Goal: Transaction & Acquisition: Purchase product/service

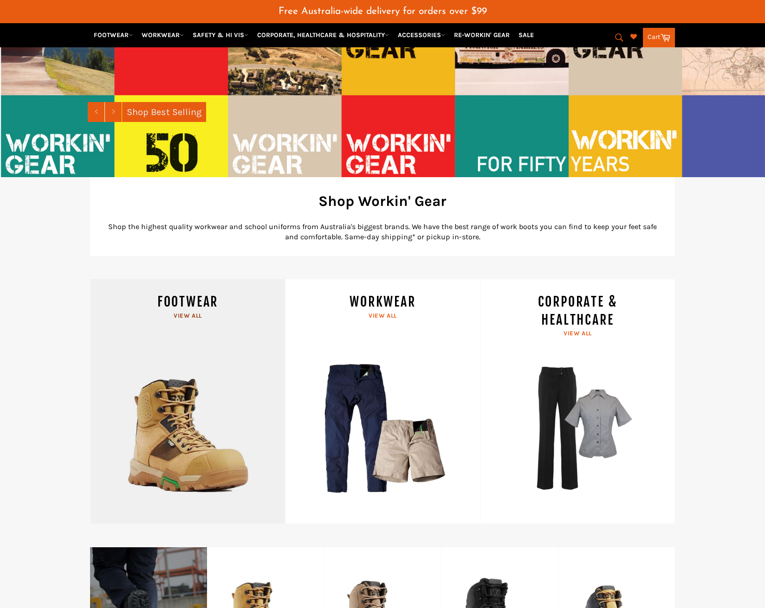
scroll to position [232, 0]
click at [183, 408] on link "FOOTWEAR View all" at bounding box center [187, 401] width 195 height 245
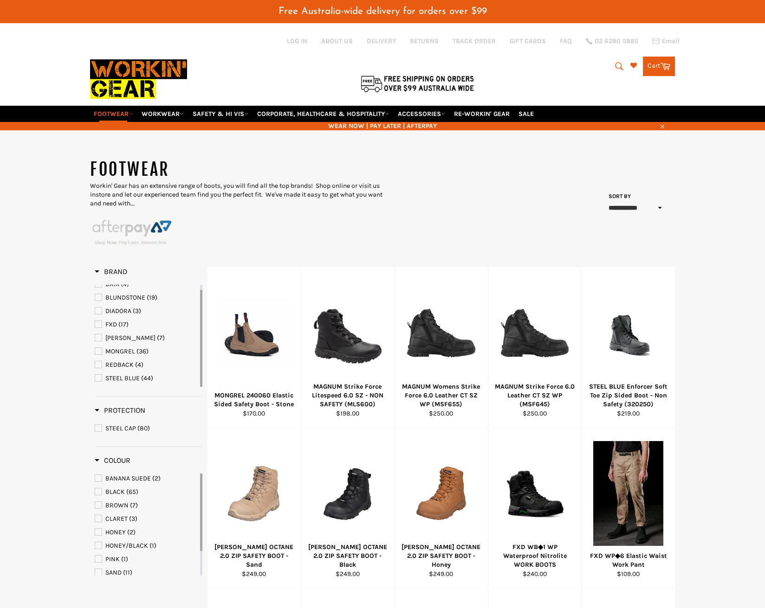
click at [98, 375] on span "STEEL BLUE" at bounding box center [98, 378] width 6 height 6
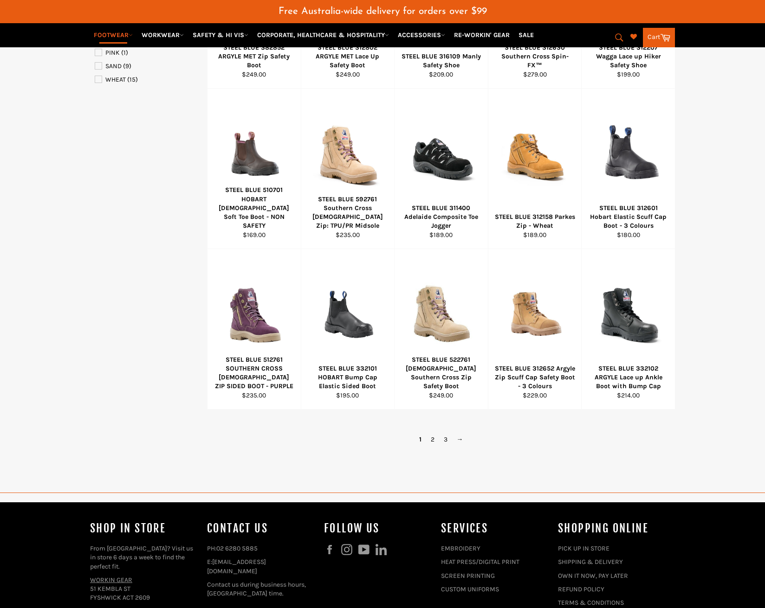
scroll to position [511, 0]
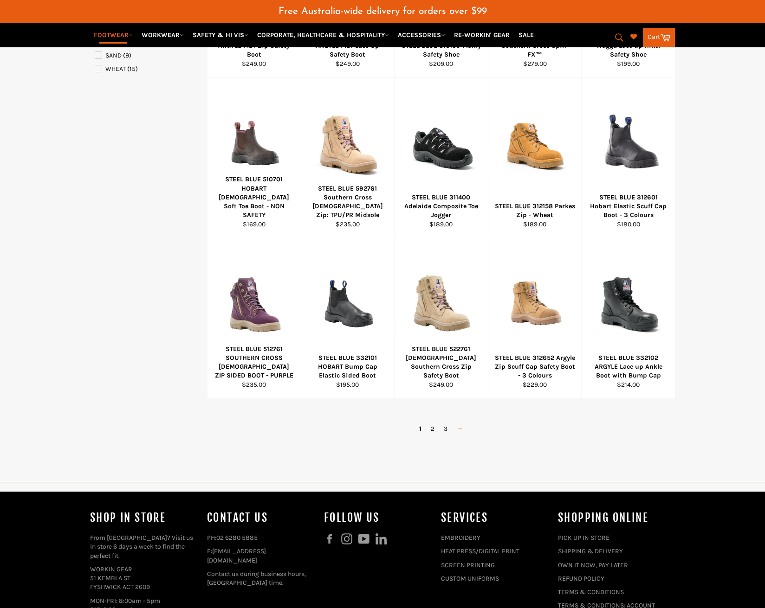
click at [458, 422] on link "→" at bounding box center [460, 428] width 16 height 13
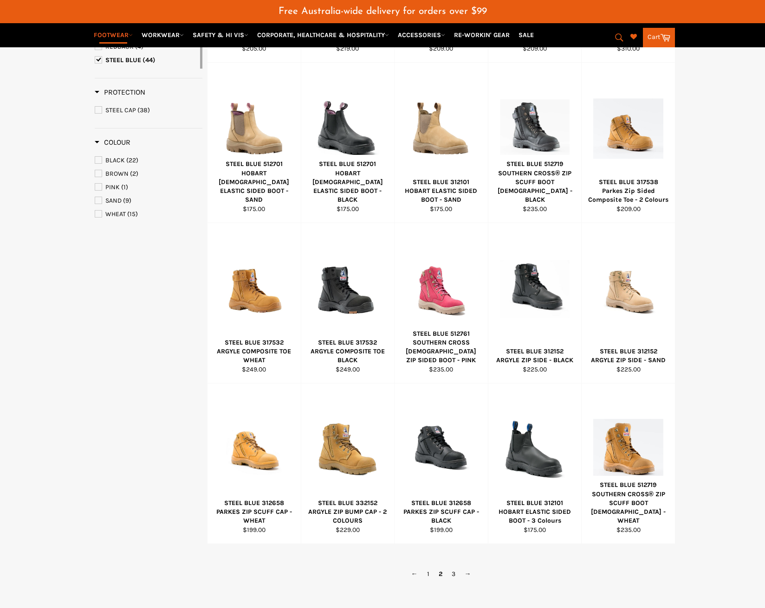
scroll to position [232, 0]
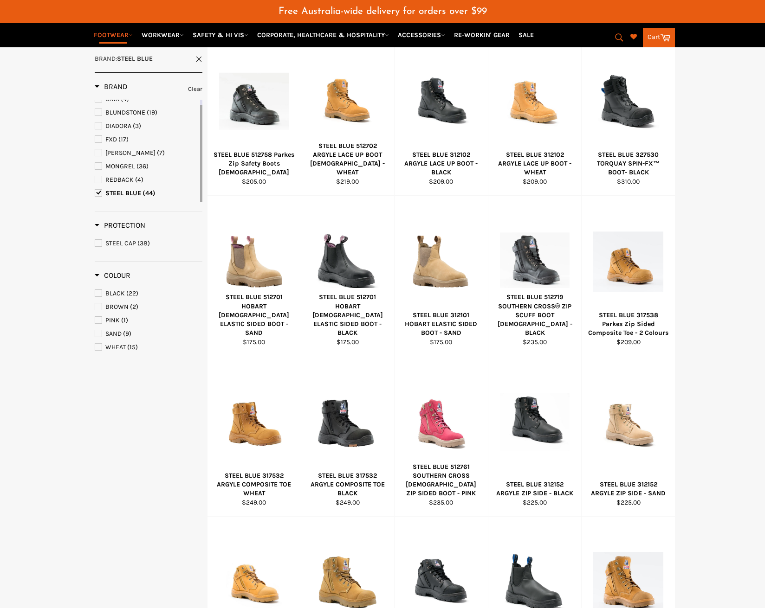
click at [715, 350] on main "**********" at bounding box center [382, 338] width 765 height 825
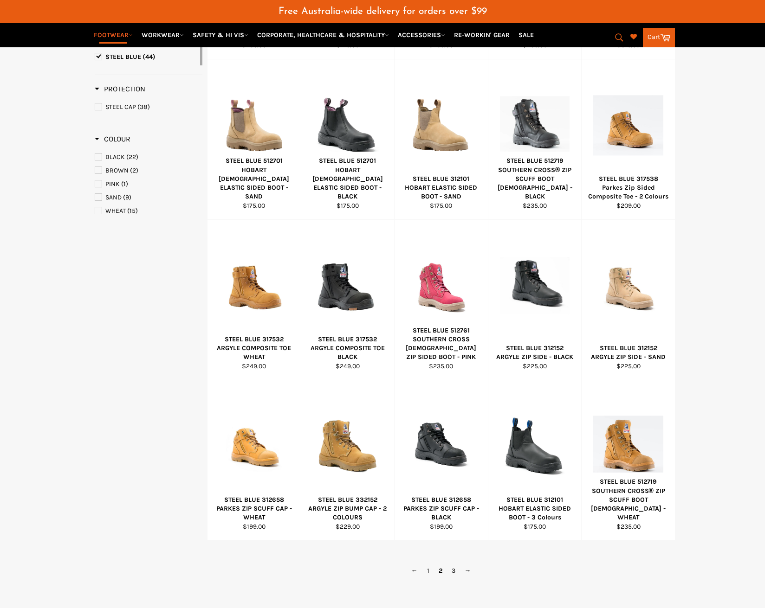
scroll to position [418, 0]
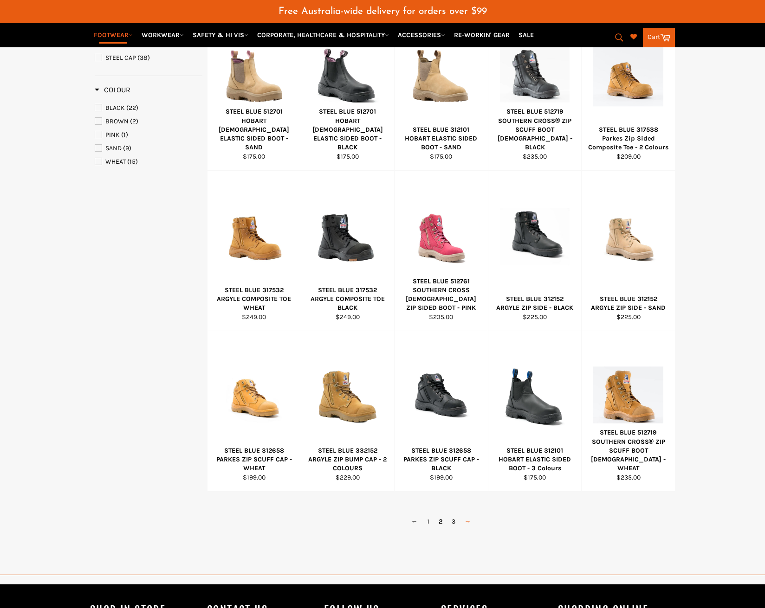
click at [467, 515] on link "→" at bounding box center [468, 521] width 16 height 13
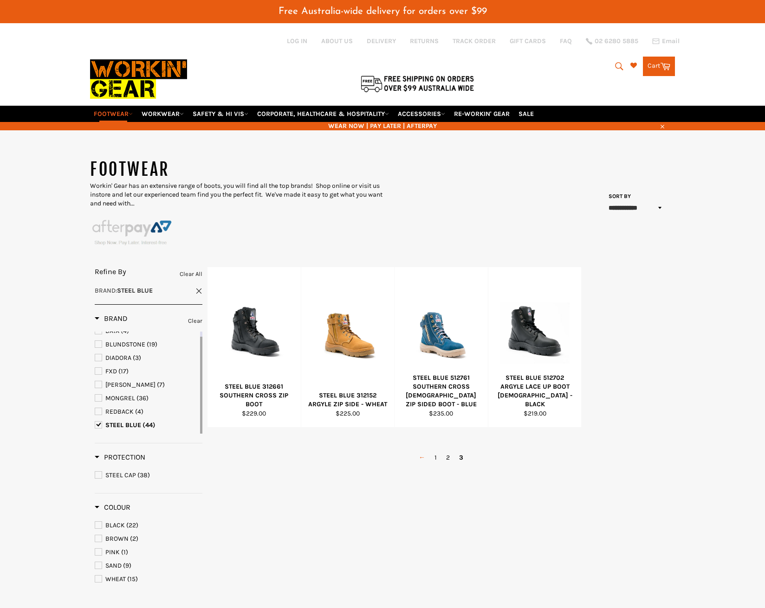
click at [420, 451] on link "←" at bounding box center [422, 457] width 16 height 13
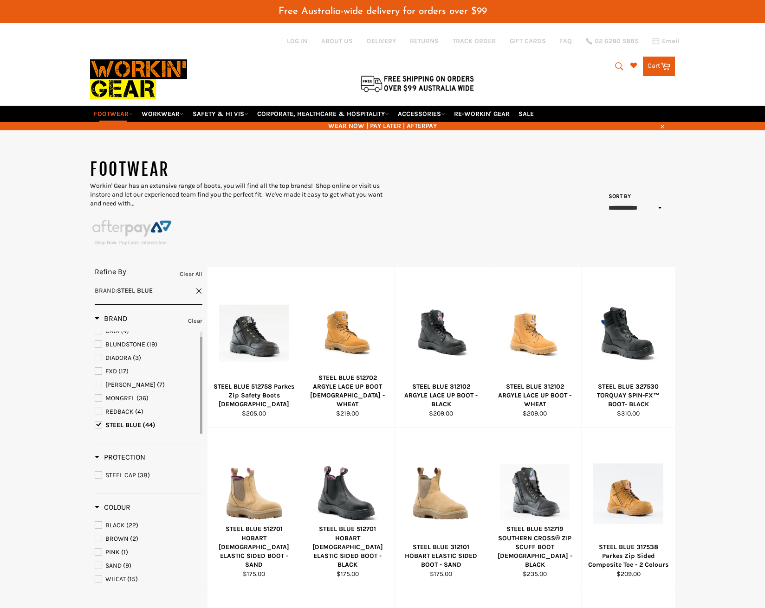
click at [614, 61] on icon "submit" at bounding box center [619, 66] width 10 height 10
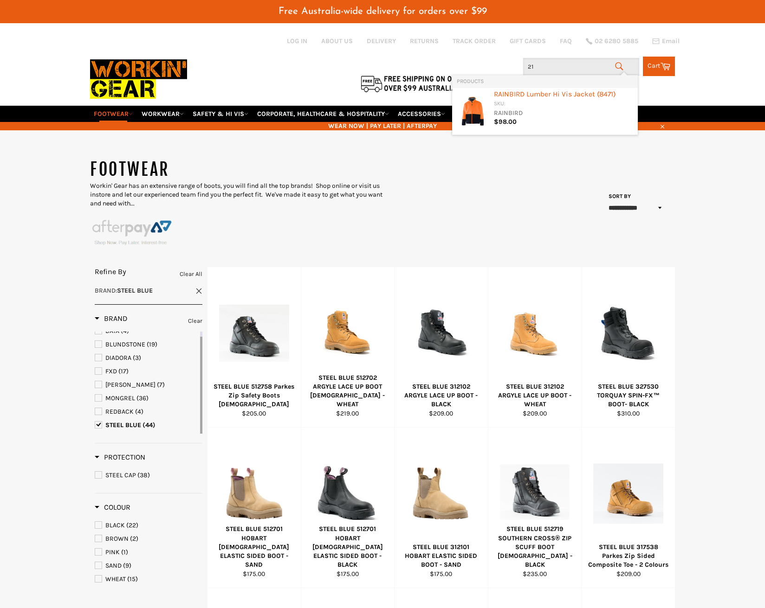
type input "2"
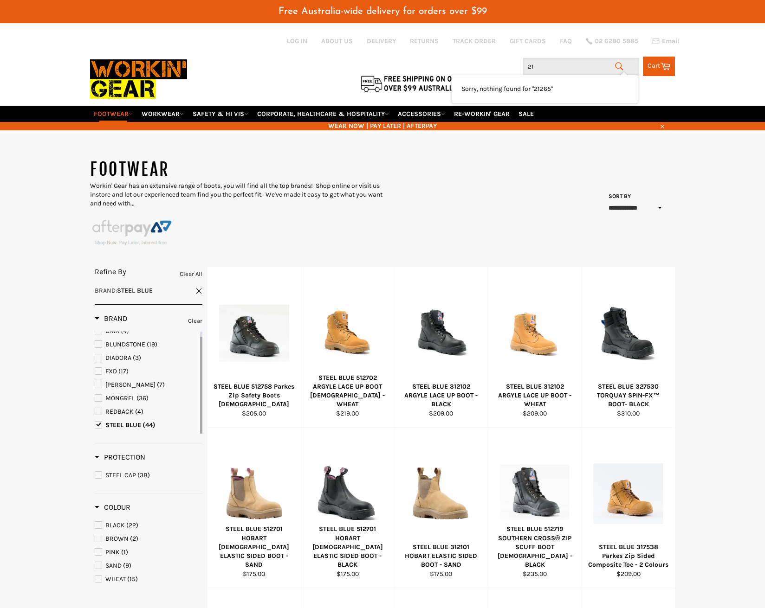
type input "2"
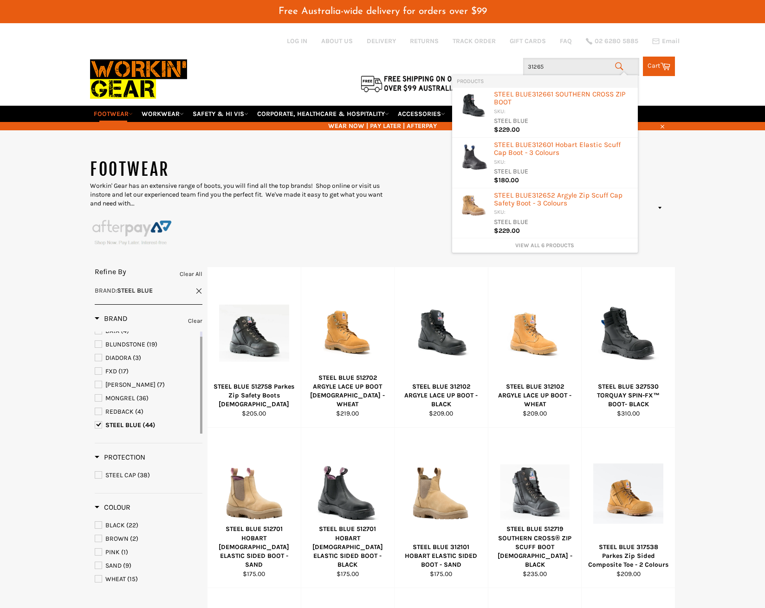
type input "312652"
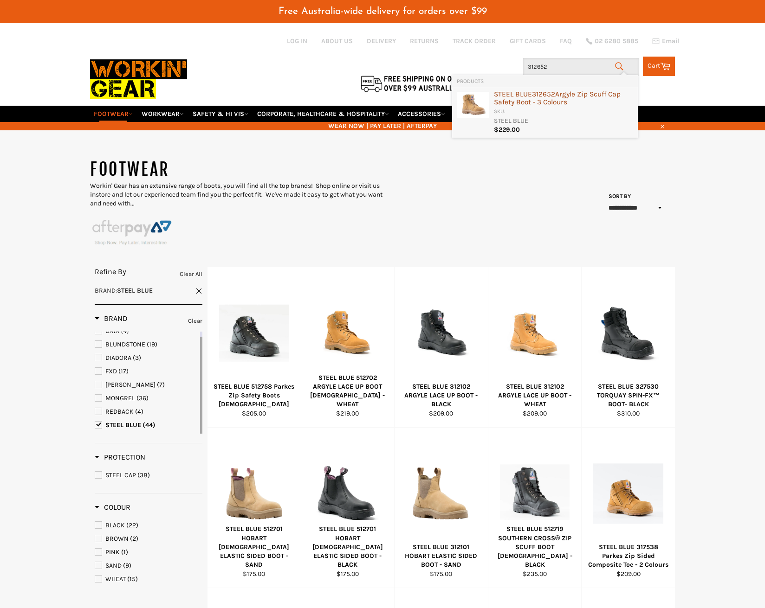
click at [555, 102] on div "STEEL BLUE 312652 Argyle Zip Scuff Cap Safety Boot - 3 Colours" at bounding box center [563, 99] width 139 height 17
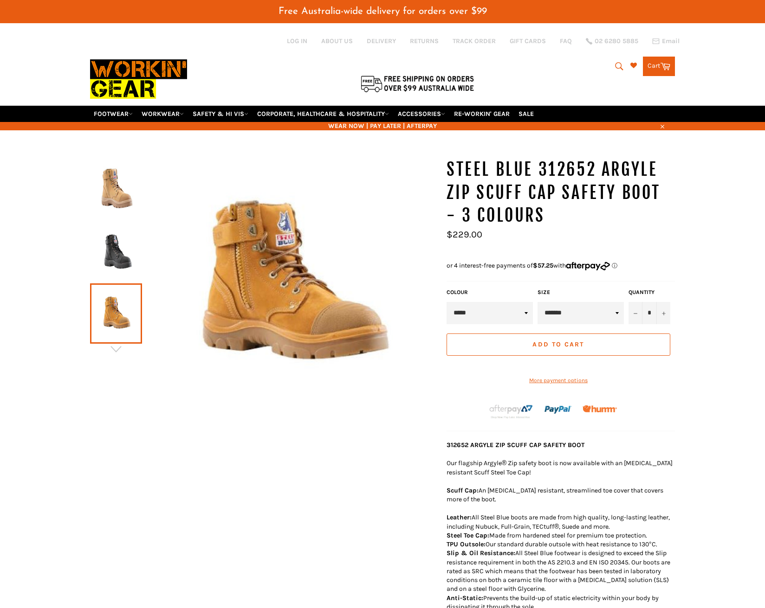
click at [116, 180] on img at bounding box center [116, 189] width 43 height 51
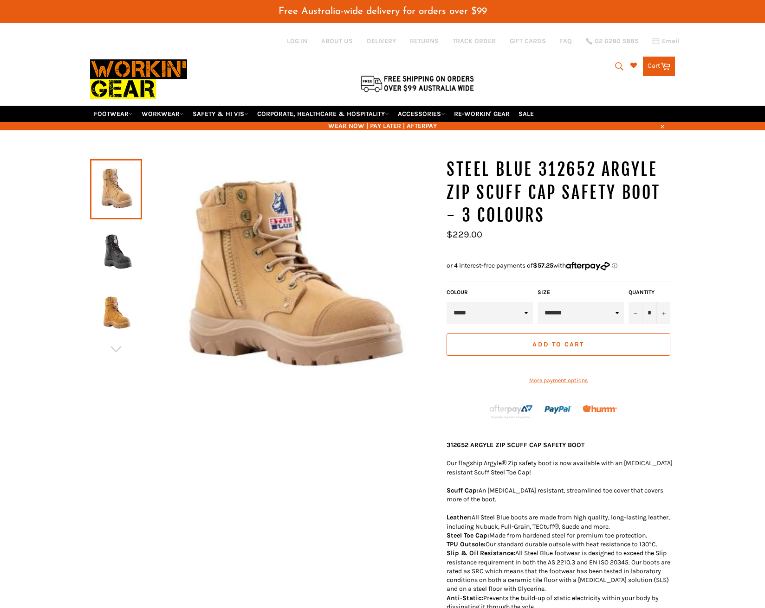
click at [616, 304] on select "**********" at bounding box center [580, 313] width 86 height 22
select select "*********"
click at [537, 302] on select "**********" at bounding box center [580, 313] width 86 height 22
click at [705, 386] on div "* +" at bounding box center [382, 470] width 765 height 625
click at [110, 244] on img at bounding box center [116, 251] width 43 height 51
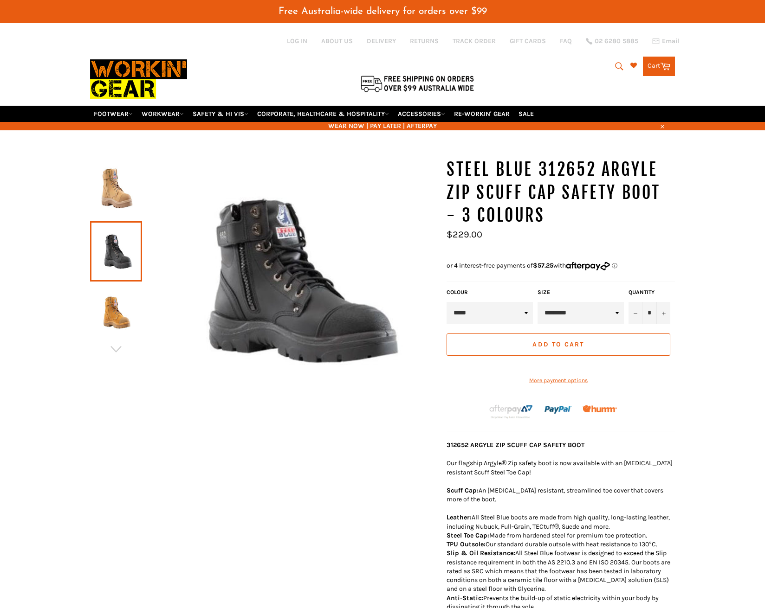
click at [119, 305] on img at bounding box center [116, 313] width 43 height 51
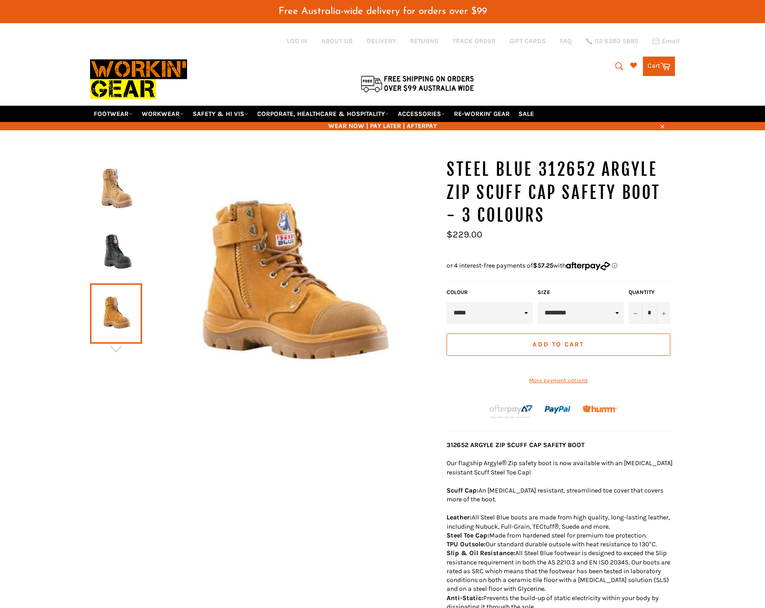
click at [119, 253] on img at bounding box center [116, 251] width 43 height 51
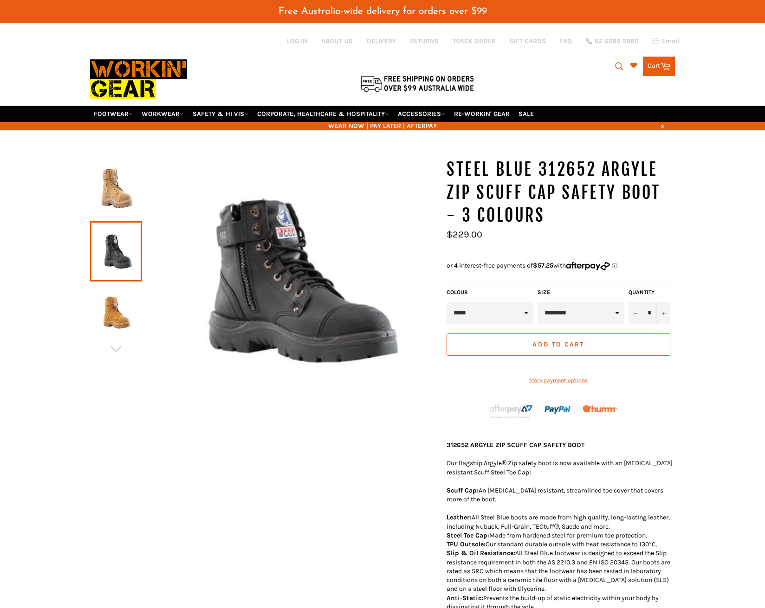
click at [116, 311] on img at bounding box center [116, 313] width 43 height 51
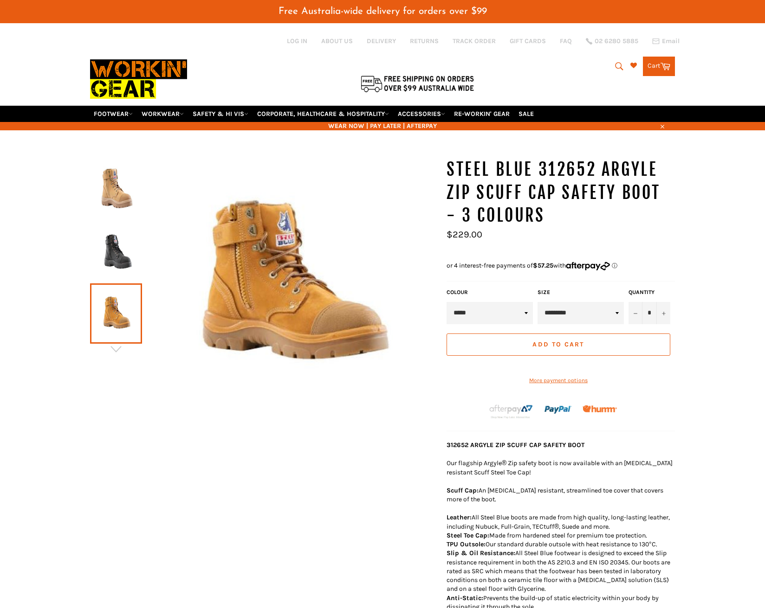
click at [114, 250] on img at bounding box center [116, 251] width 43 height 51
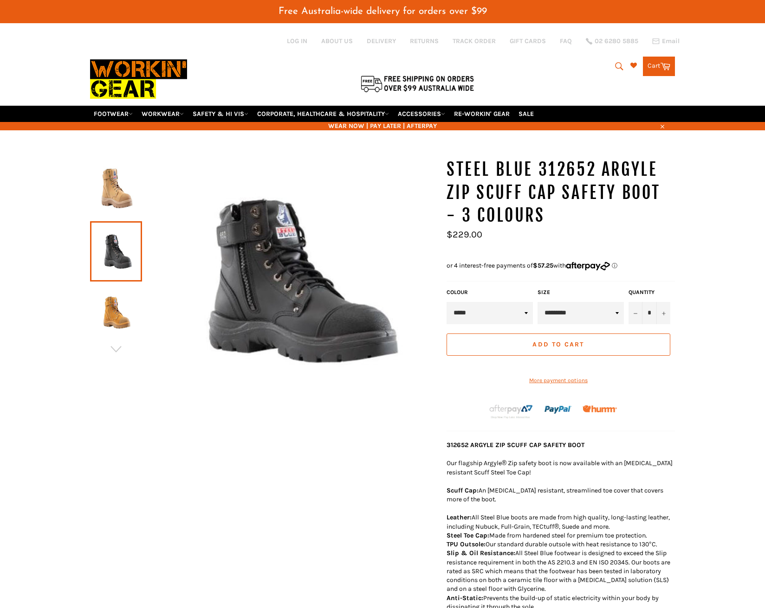
click at [109, 181] on img at bounding box center [116, 189] width 43 height 51
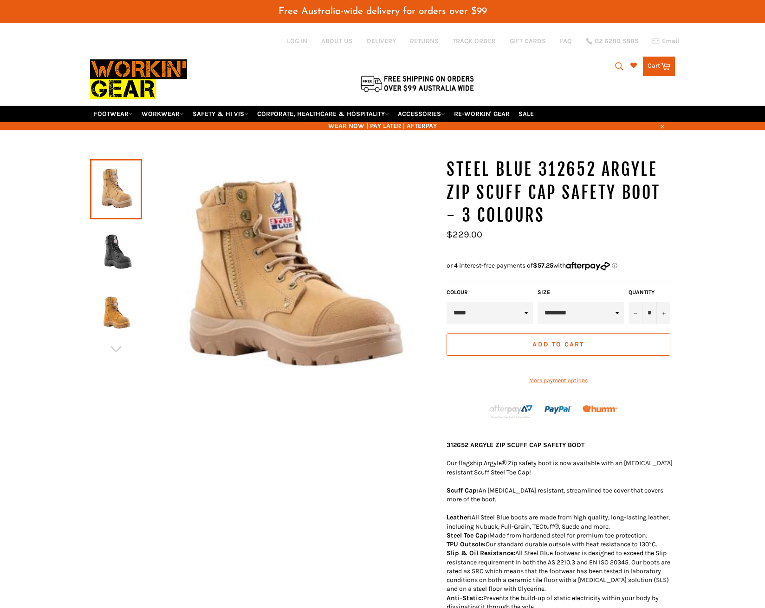
click at [109, 226] on img at bounding box center [116, 251] width 43 height 51
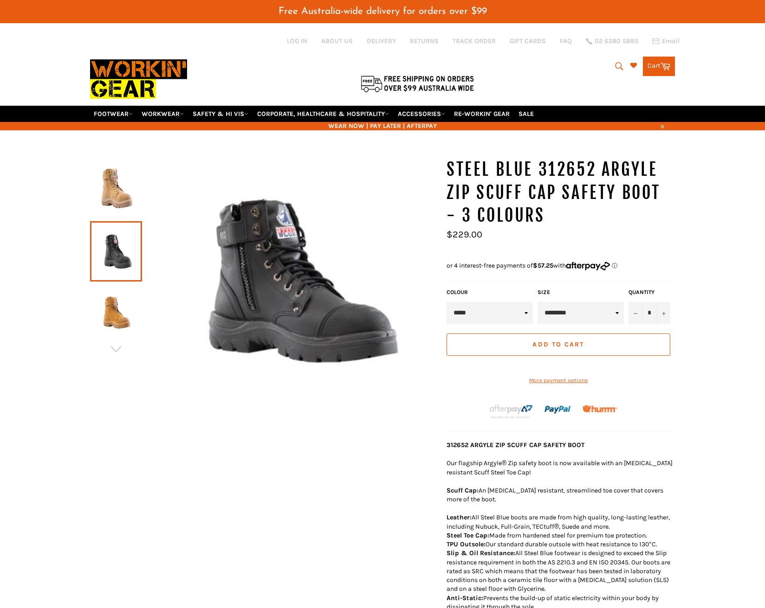
click at [115, 308] on img at bounding box center [116, 313] width 43 height 51
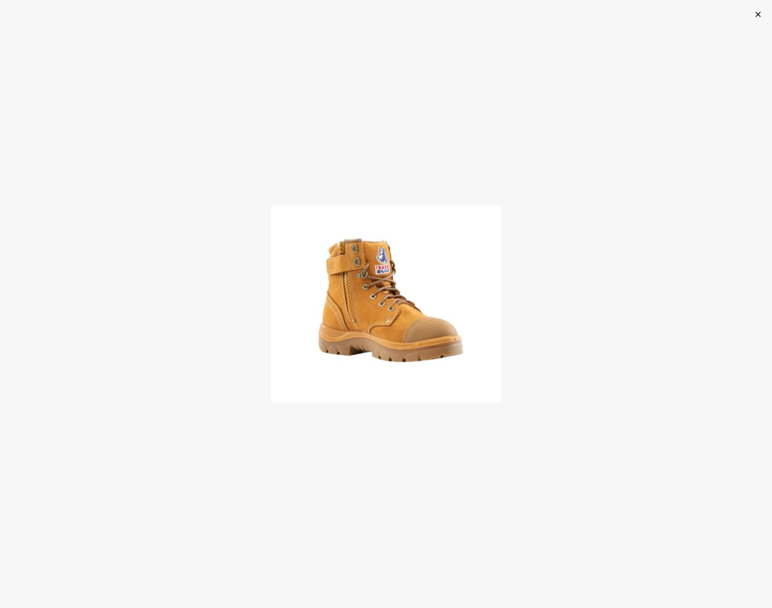
click at [258, 143] on div at bounding box center [386, 304] width 772 height 608
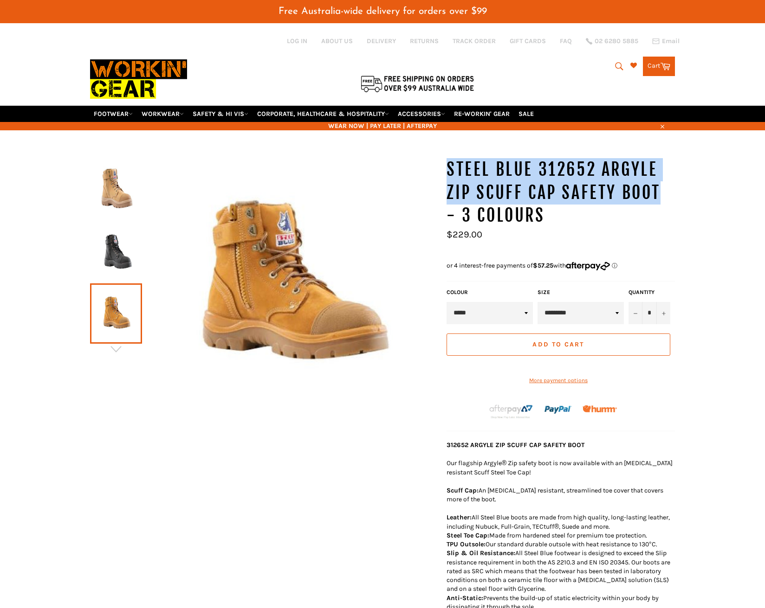
drag, startPoint x: 449, startPoint y: 168, endPoint x: 681, endPoint y: 193, distance: 233.4
click at [681, 193] on div "* +" at bounding box center [382, 470] width 765 height 625
copy h1 "STEEL BLUE 312652 Argyle Zip Scuff Cap Safety Boot"
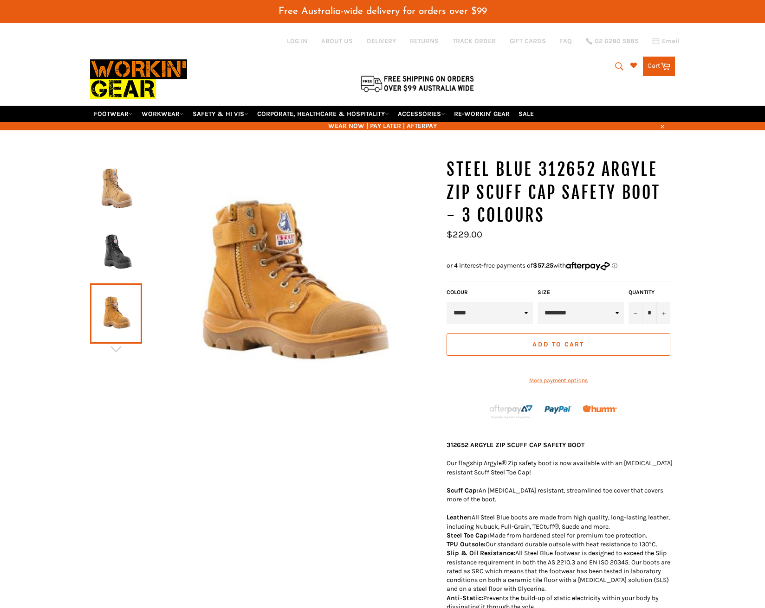
click at [54, 451] on div "* +" at bounding box center [382, 470] width 765 height 625
click at [102, 254] on img at bounding box center [116, 251] width 43 height 51
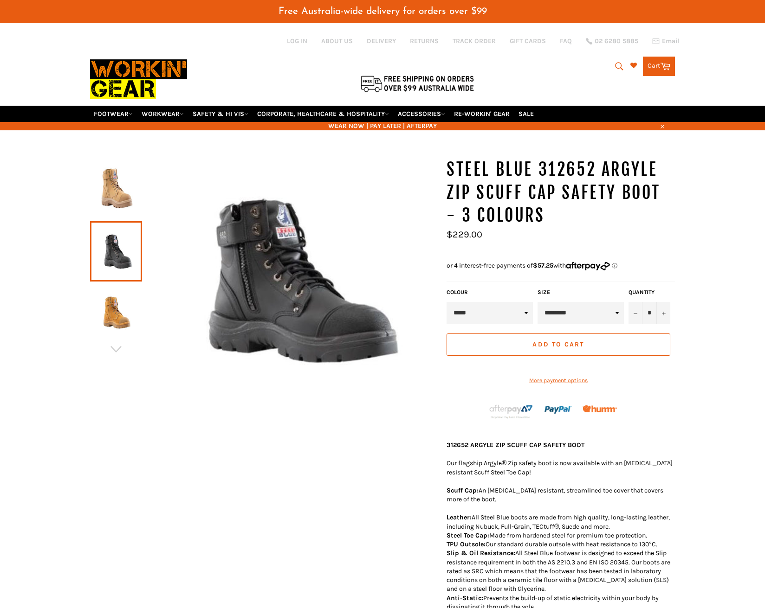
click at [114, 328] on img at bounding box center [116, 313] width 43 height 51
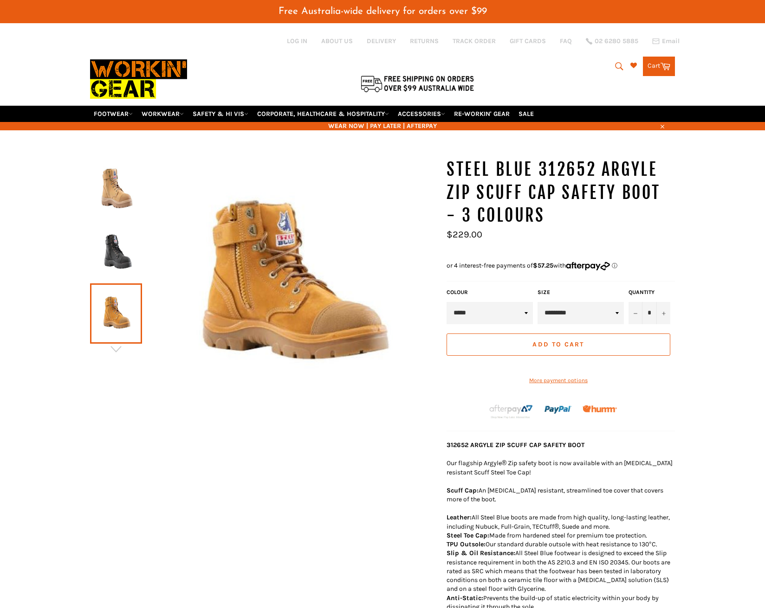
click at [110, 194] on img at bounding box center [116, 189] width 43 height 51
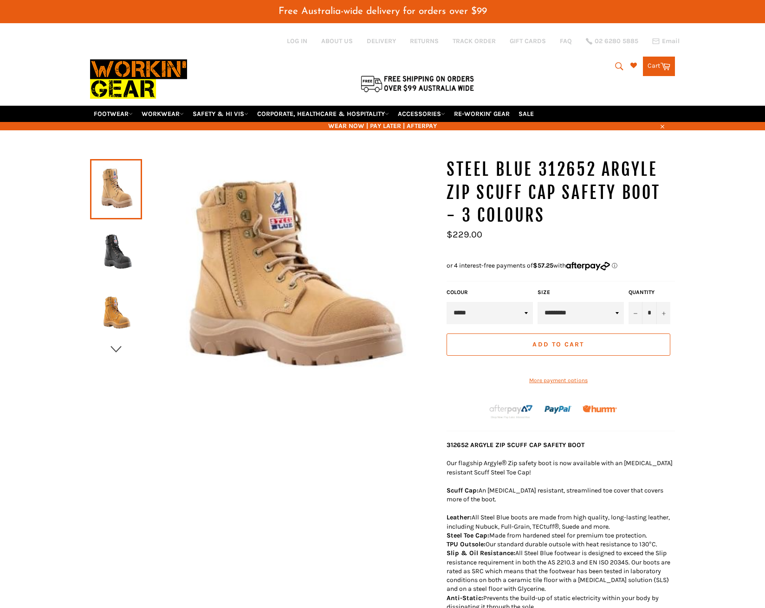
click at [122, 354] on icon "button" at bounding box center [116, 350] width 14 height 14
click at [118, 192] on img at bounding box center [116, 189] width 43 height 51
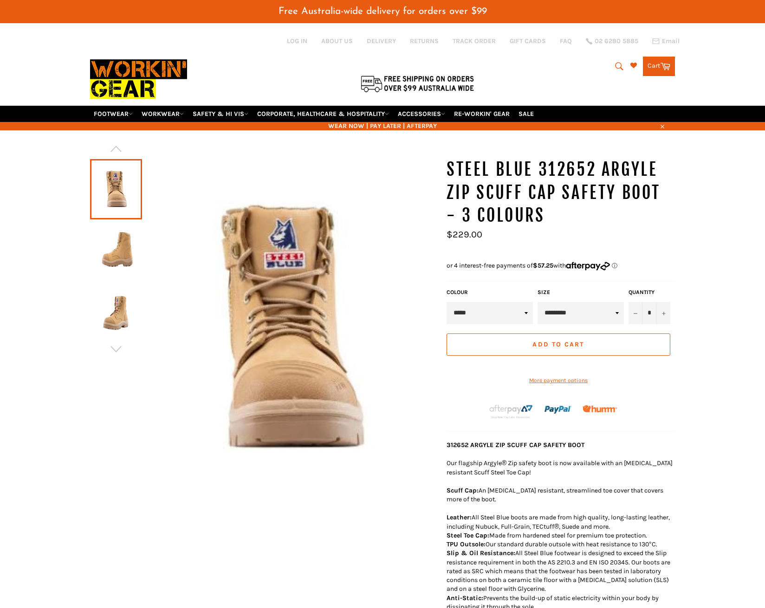
click at [123, 248] on img at bounding box center [116, 251] width 43 height 51
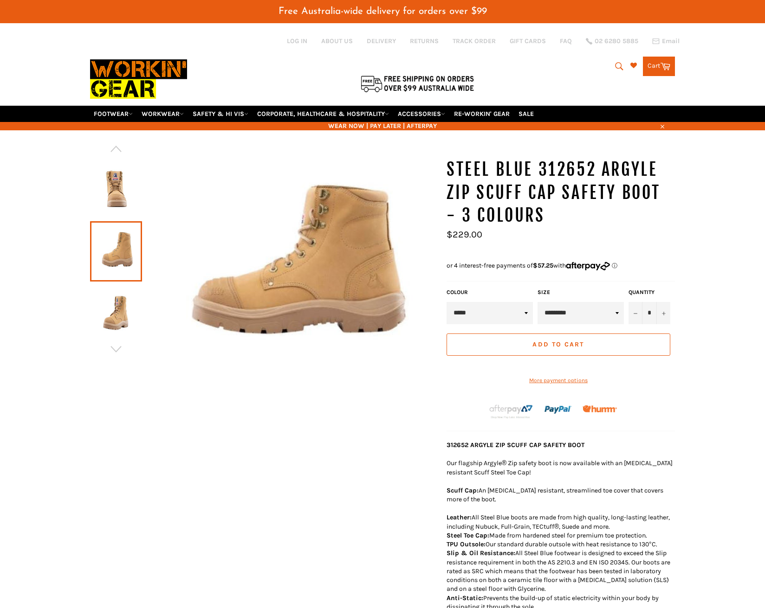
click at [119, 325] on img at bounding box center [116, 313] width 43 height 51
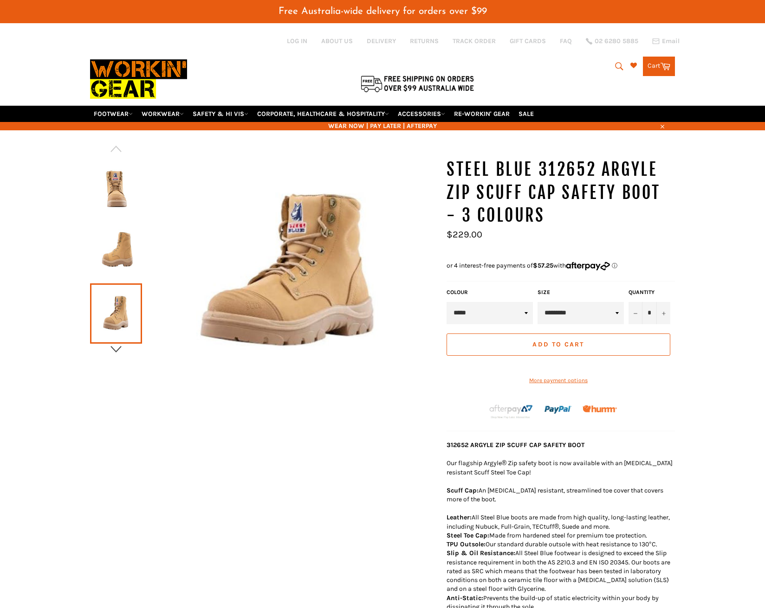
click at [115, 351] on icon "button" at bounding box center [115, 349] width 11 height 6
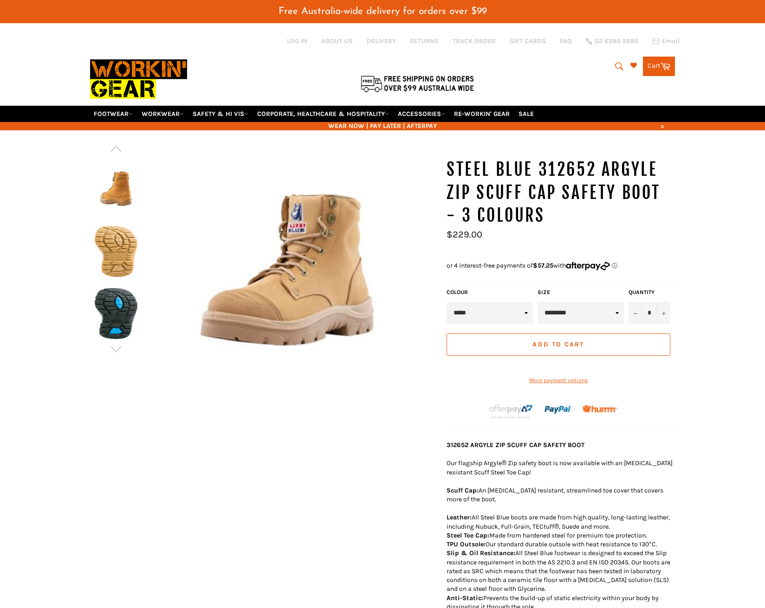
click at [117, 185] on img at bounding box center [116, 189] width 43 height 51
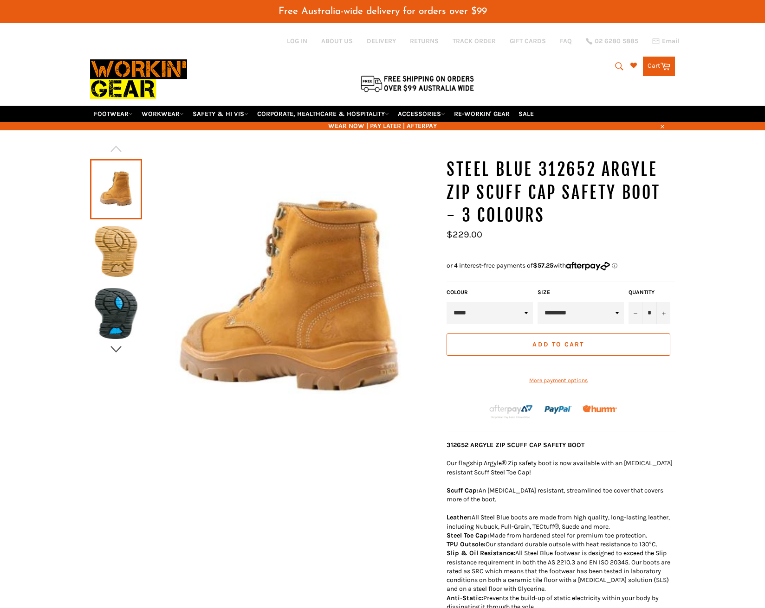
click at [116, 350] on icon "button" at bounding box center [116, 350] width 14 height 14
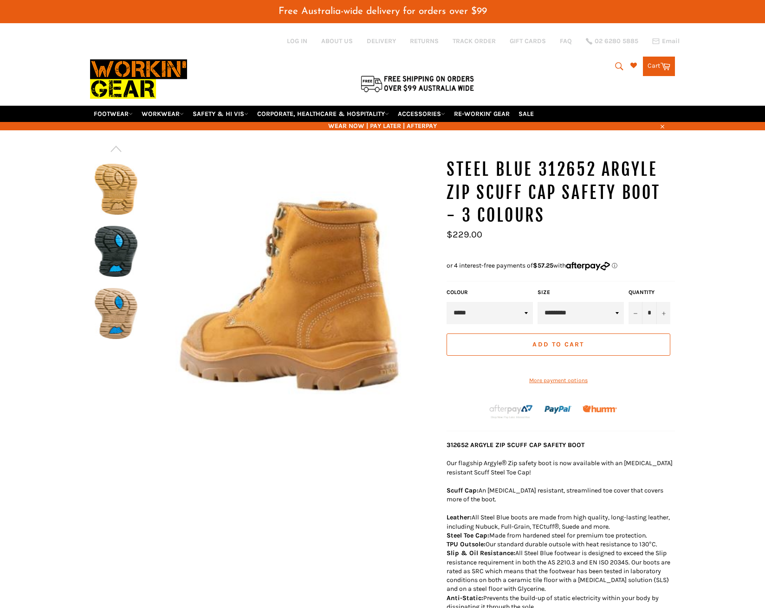
click at [116, 350] on div at bounding box center [263, 304] width 347 height 293
click at [110, 306] on img at bounding box center [116, 313] width 43 height 51
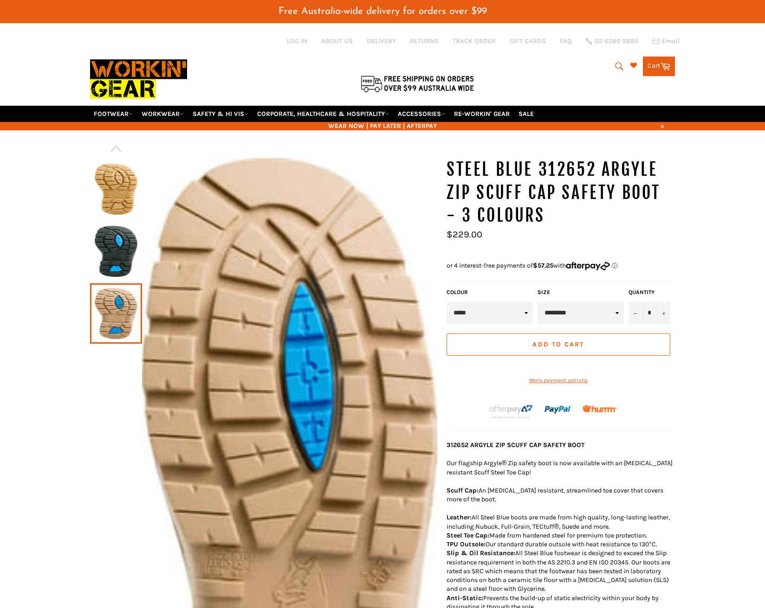
click at [119, 254] on img at bounding box center [116, 251] width 43 height 51
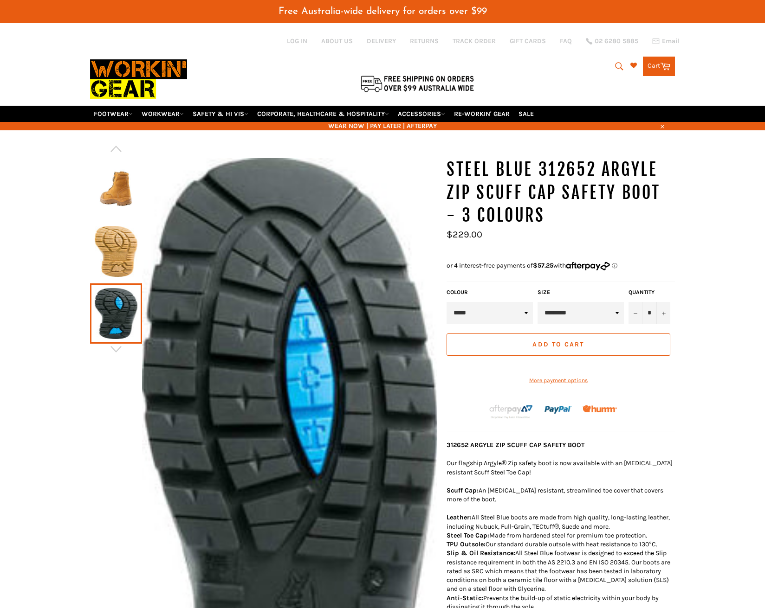
click at [122, 198] on img at bounding box center [116, 189] width 43 height 51
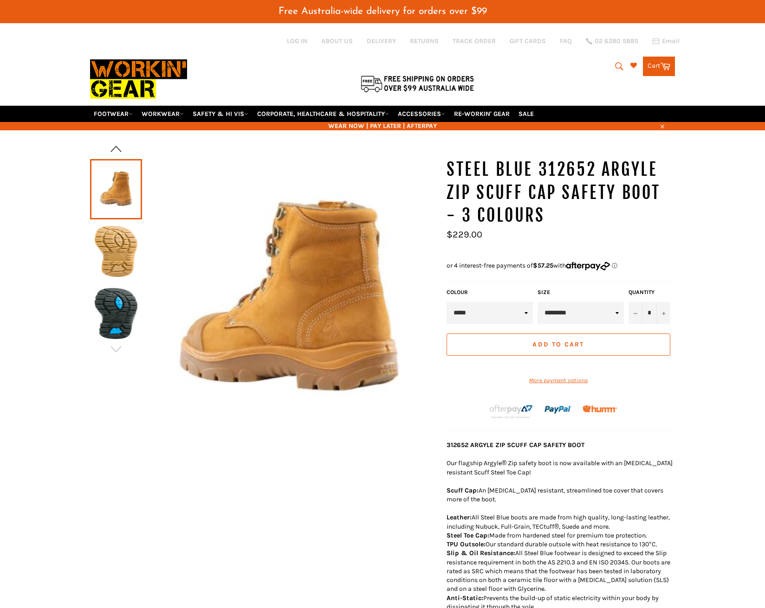
click at [120, 149] on icon "button" at bounding box center [116, 149] width 14 height 14
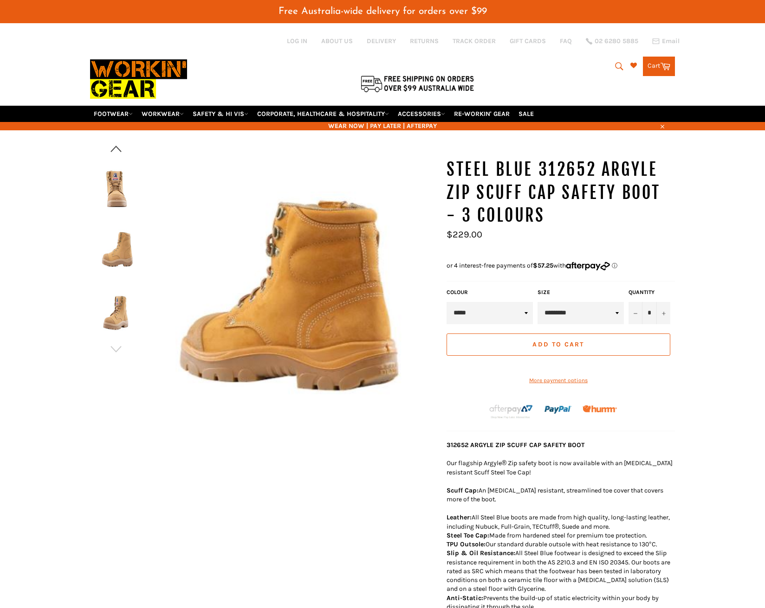
click at [120, 149] on icon "button" at bounding box center [116, 149] width 14 height 14
click at [112, 193] on img at bounding box center [116, 189] width 43 height 51
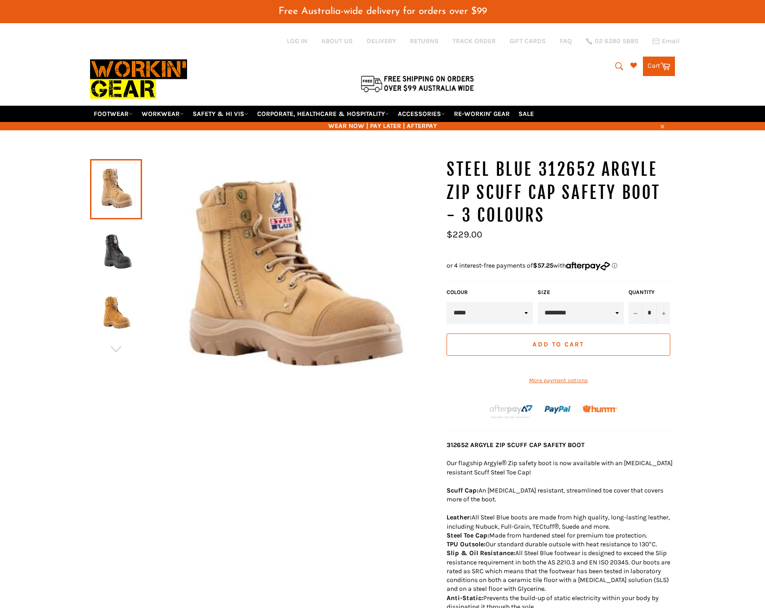
click at [118, 256] on img at bounding box center [116, 251] width 43 height 51
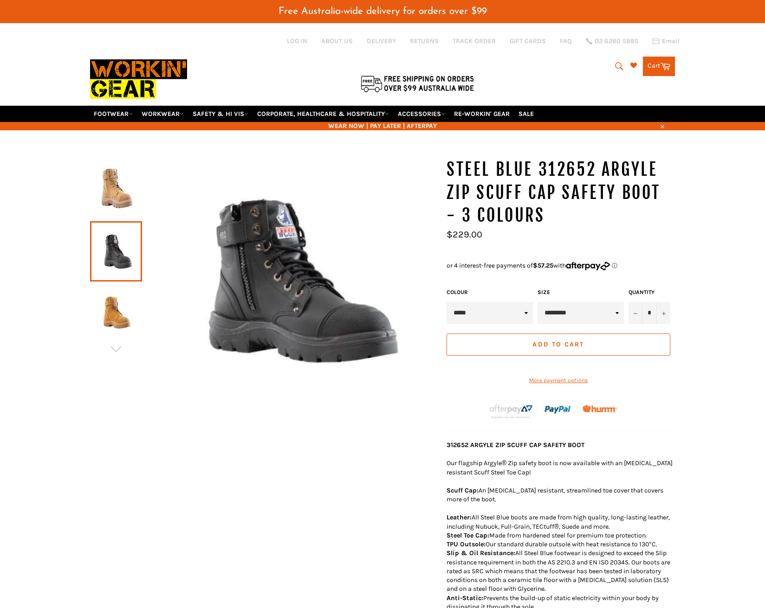
click at [122, 310] on img at bounding box center [116, 313] width 43 height 51
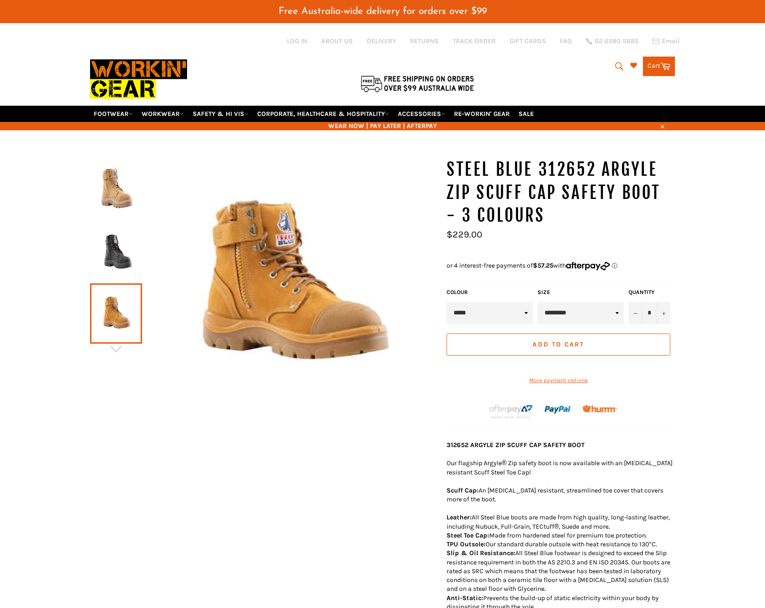
click at [736, 237] on div "* +" at bounding box center [382, 470] width 765 height 625
